Goal: Task Accomplishment & Management: Manage account settings

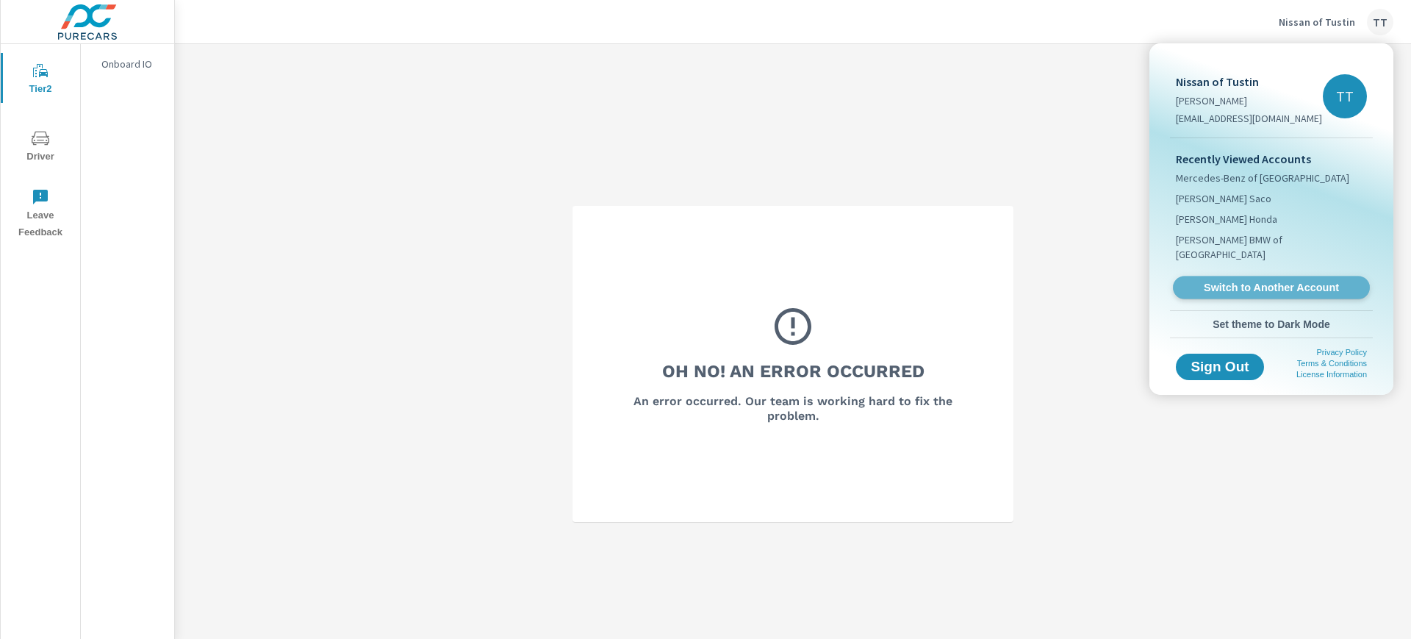
click at [1260, 281] on span "Switch to Another Account" at bounding box center [1271, 288] width 180 height 14
